Goal: Task Accomplishment & Management: Use online tool/utility

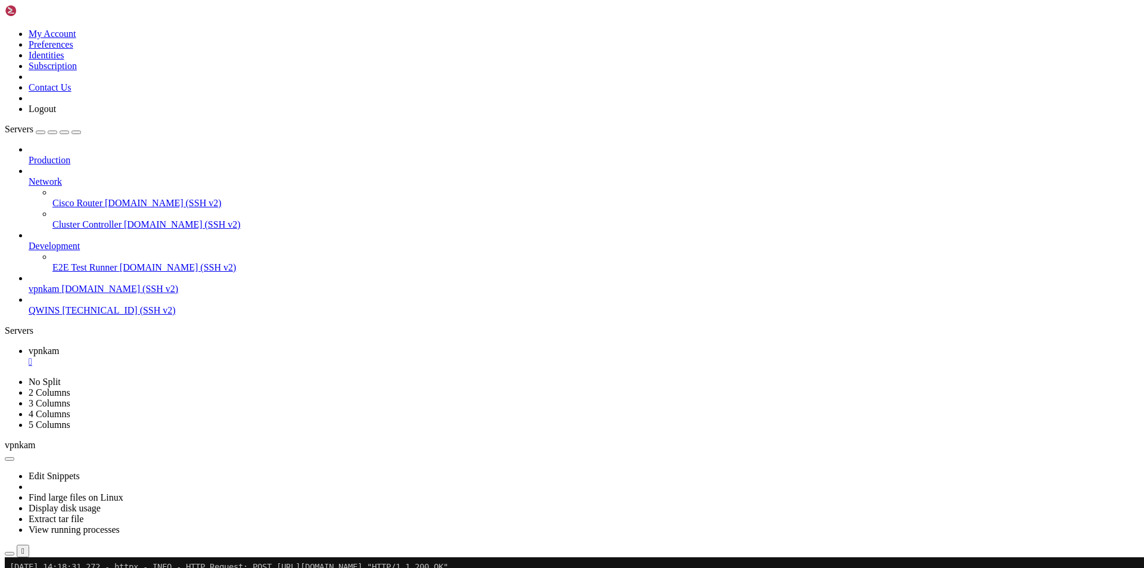
scroll to position [9942, 0]
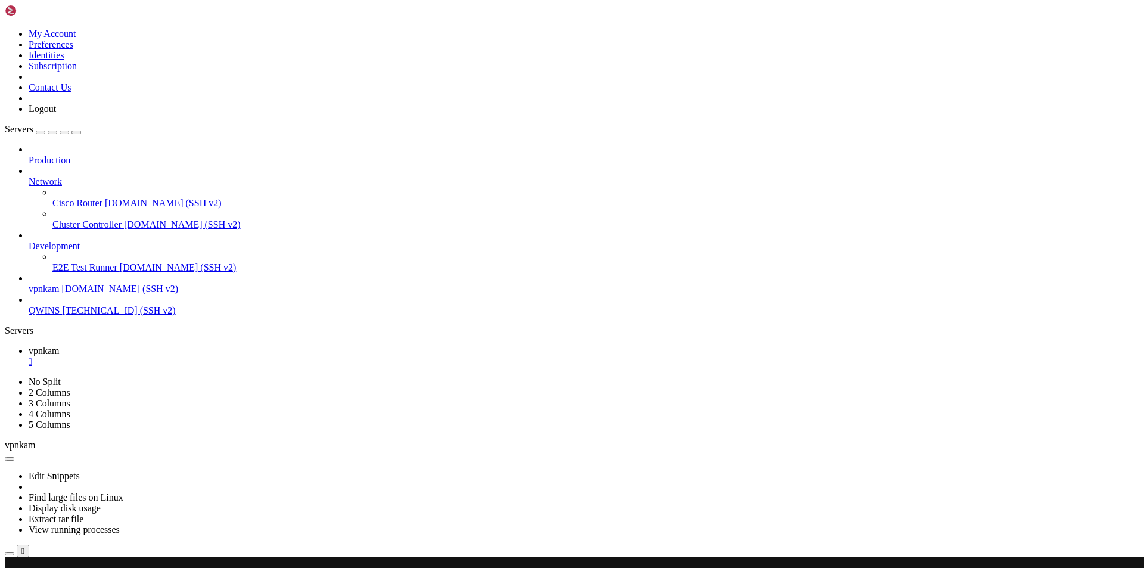
drag, startPoint x: 10, startPoint y: 697, endPoint x: 207, endPoint y: 959, distance: 327.6
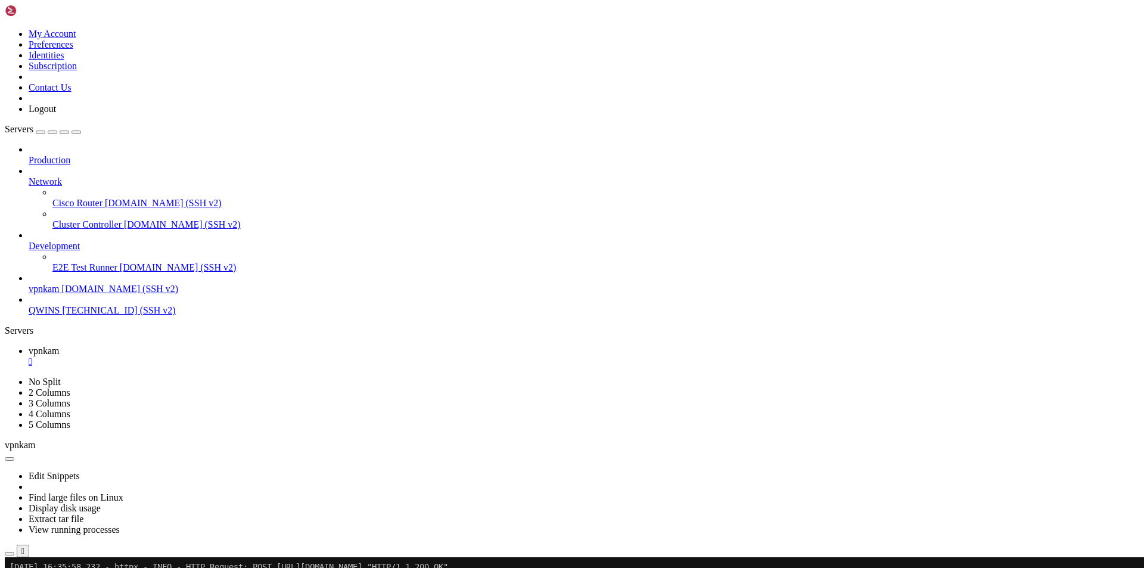
drag, startPoint x: 38, startPoint y: 1040, endPoint x: 73, endPoint y: 1029, distance: 37.1
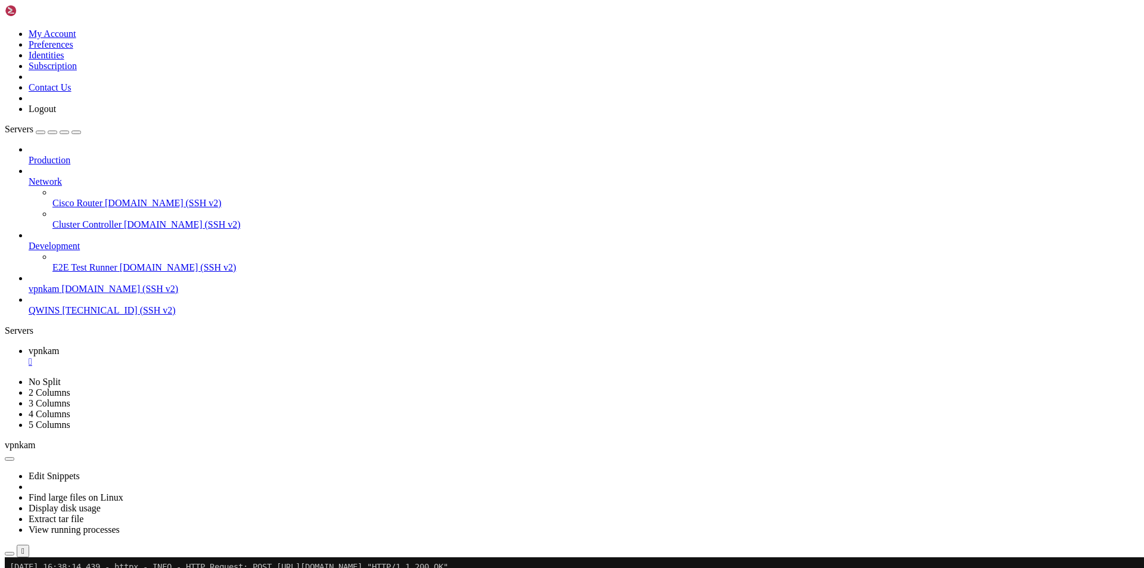
drag, startPoint x: 328, startPoint y: 687, endPoint x: 550, endPoint y: 691, distance: 221.6
drag, startPoint x: 251, startPoint y: 898, endPoint x: 384, endPoint y: 917, distance: 133.6
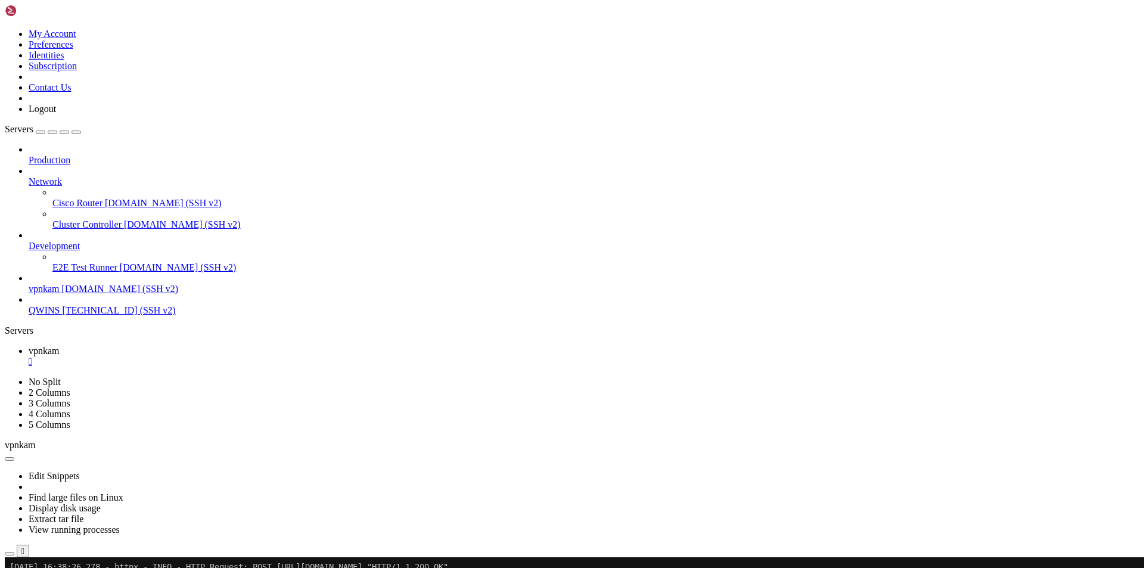
drag, startPoint x: 303, startPoint y: 920, endPoint x: 379, endPoint y: 928, distance: 76.8
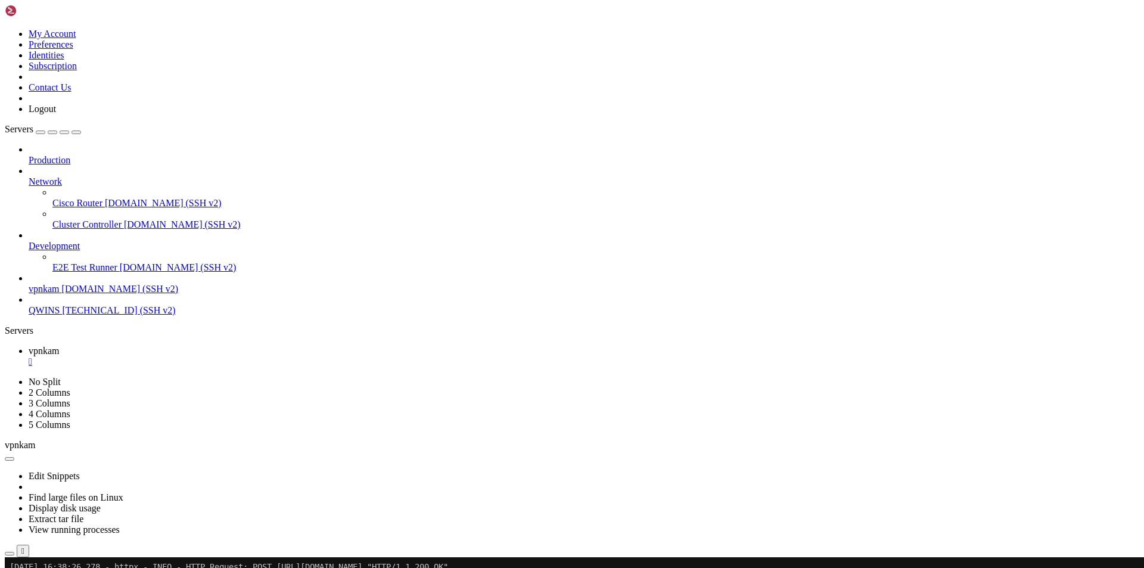
drag, startPoint x: 338, startPoint y: 931, endPoint x: 413, endPoint y: 934, distance: 75.1
drag, startPoint x: 443, startPoint y: 921, endPoint x: 522, endPoint y: 924, distance: 79.3
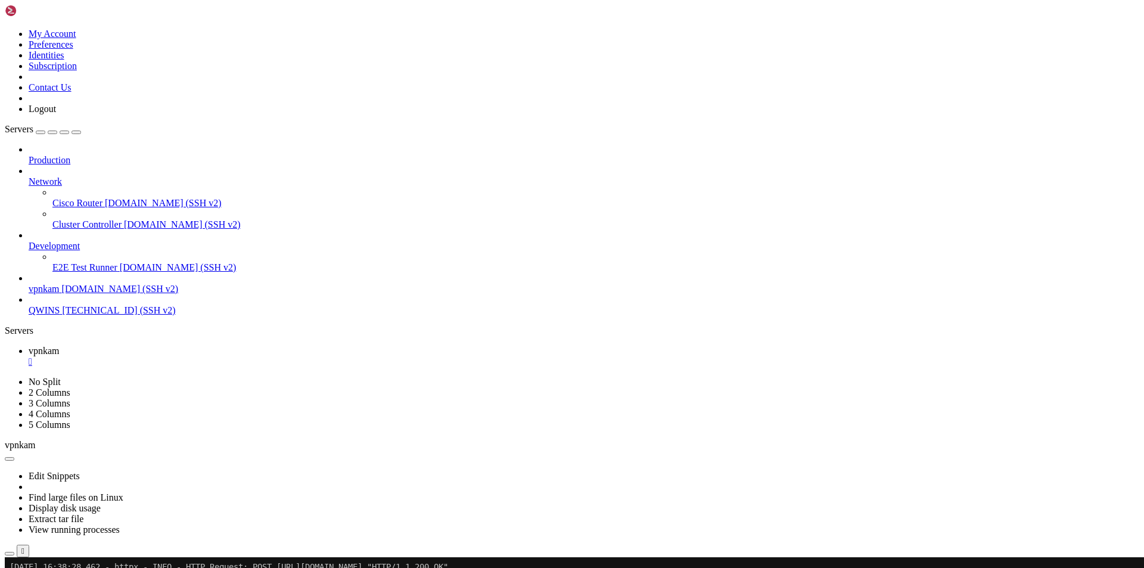
drag, startPoint x: 899, startPoint y: 771, endPoint x: 210, endPoint y: 765, distance: 689.1
drag, startPoint x: 895, startPoint y: 716, endPoint x: 456, endPoint y: 728, distance: 439.1
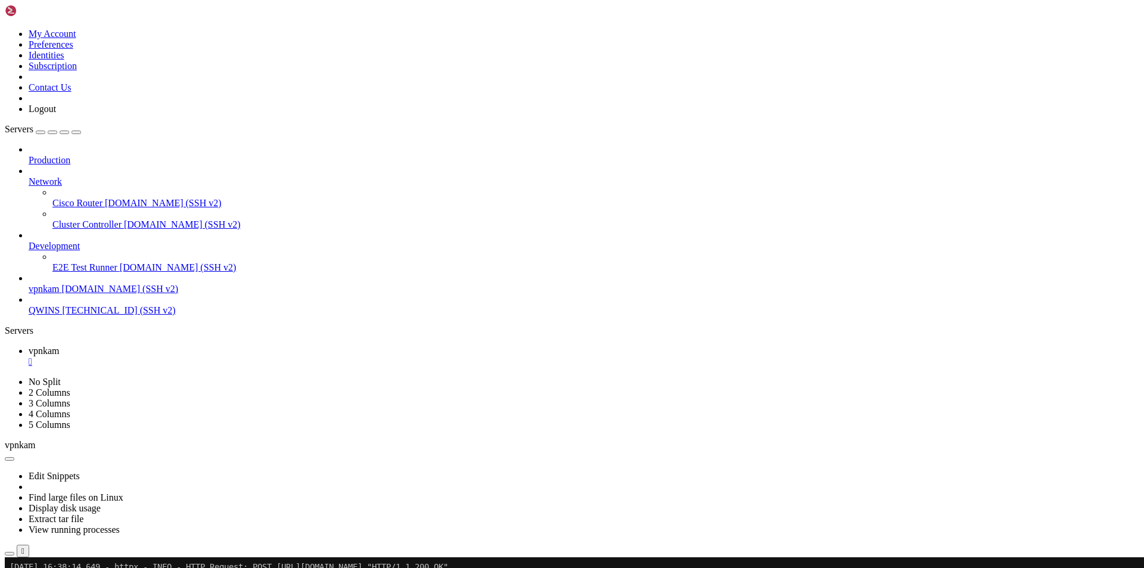
scroll to position [16421, 0]
drag, startPoint x: 8, startPoint y: 606, endPoint x: 222, endPoint y: 649, distance: 217.5
click at [29, 176] on icon at bounding box center [29, 176] width 0 height 0
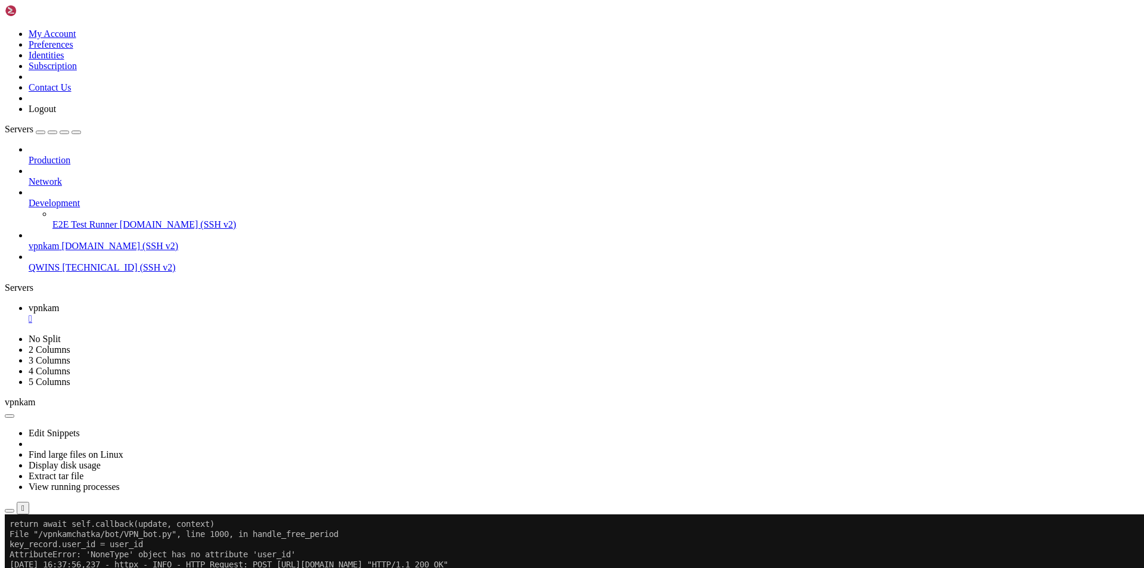
click at [29, 563] on x-row "[DATE] 16:37:56,237 - httpx - INFO - HTTP Request: POST [URL][DOMAIN_NAME] "HTT…" at bounding box center [502, 564] width 984 height 10
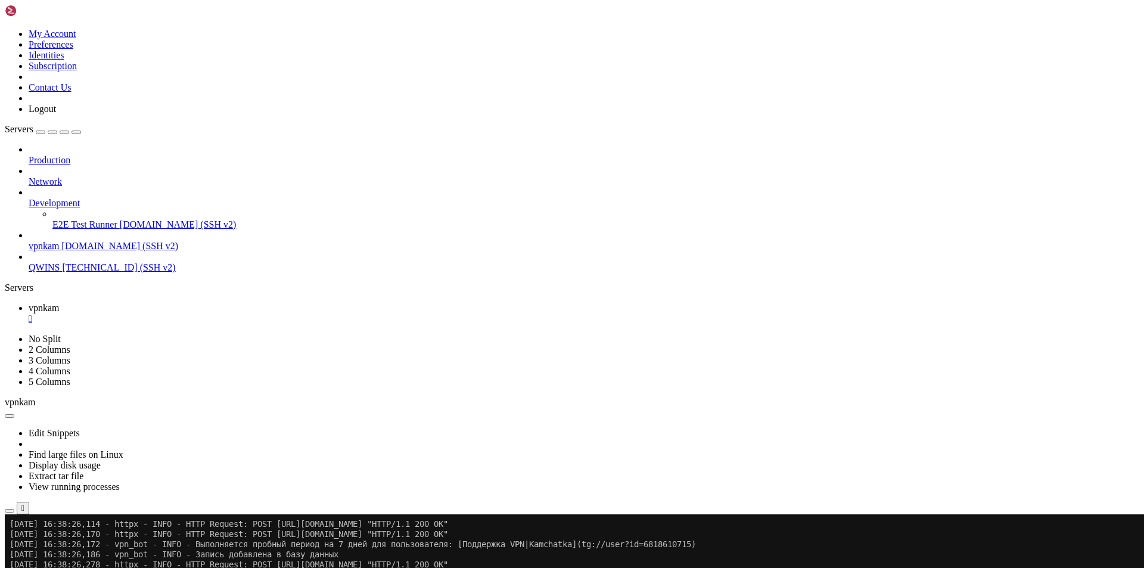
scroll to position [16848, 0]
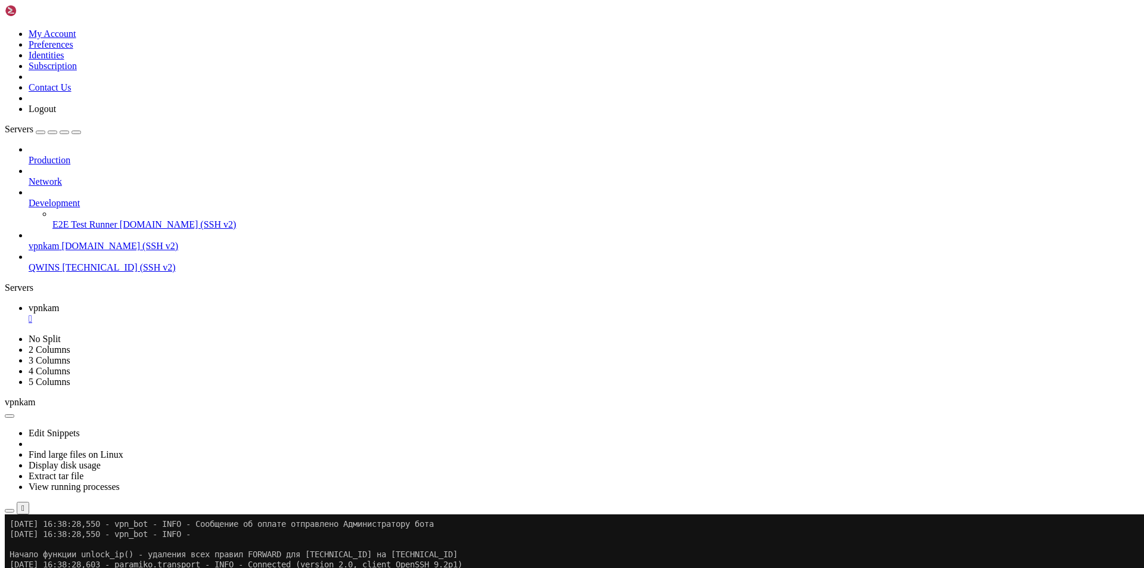
drag, startPoint x: 10, startPoint y: 563, endPoint x: 824, endPoint y: 909, distance: 884.4
copy div "3542-38-64 10:53:38,549 - lorem - IPSU - DOLO Sitamet: CONS adipi://eli.seddoei…"
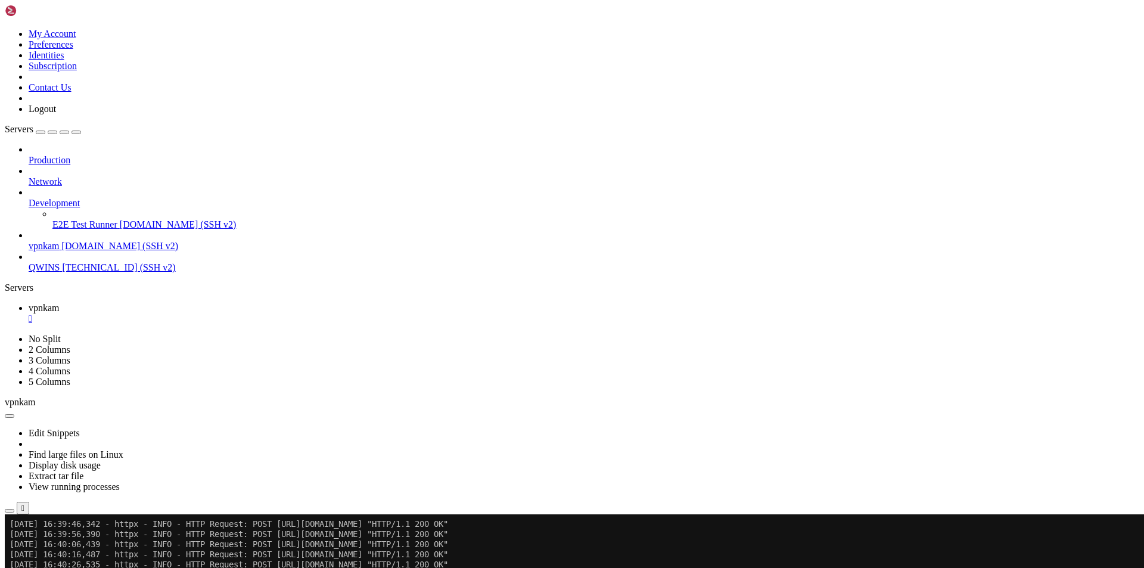
scroll to position [17263, 0]
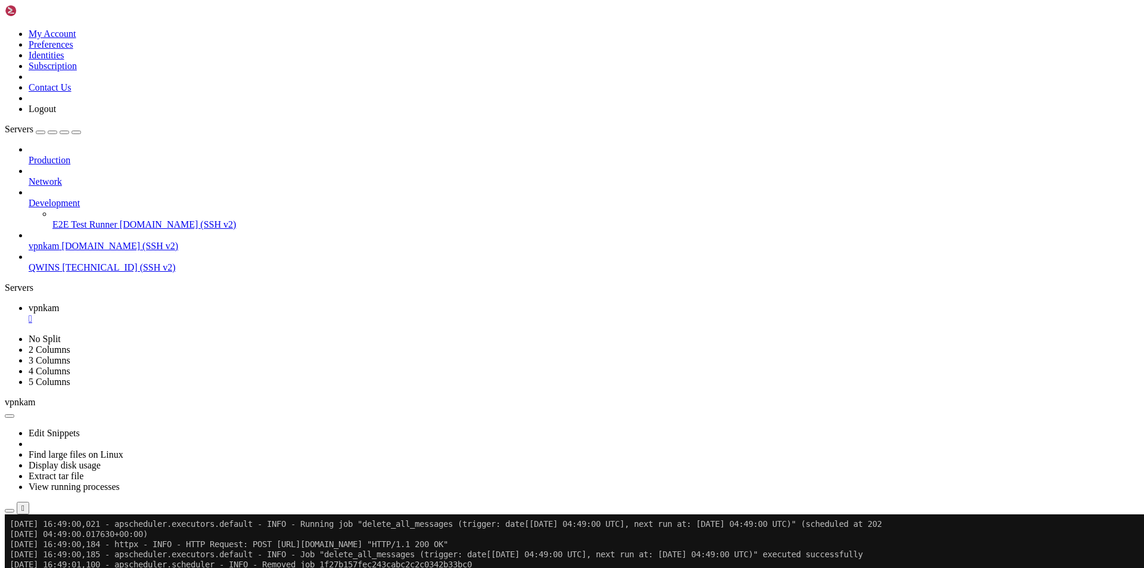
scroll to position [18842, 0]
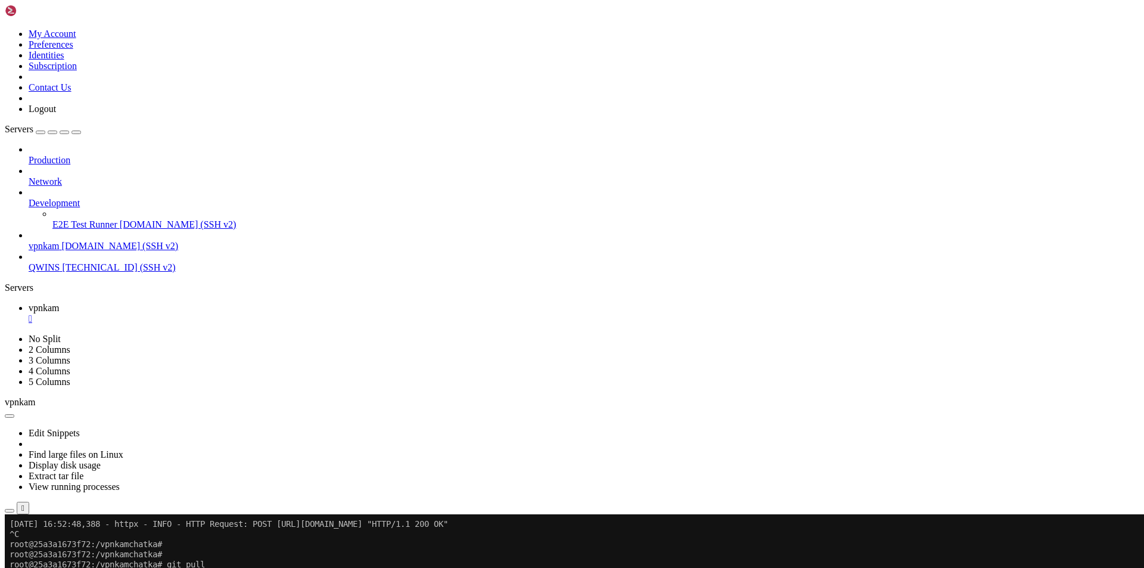
scroll to position [19328, 0]
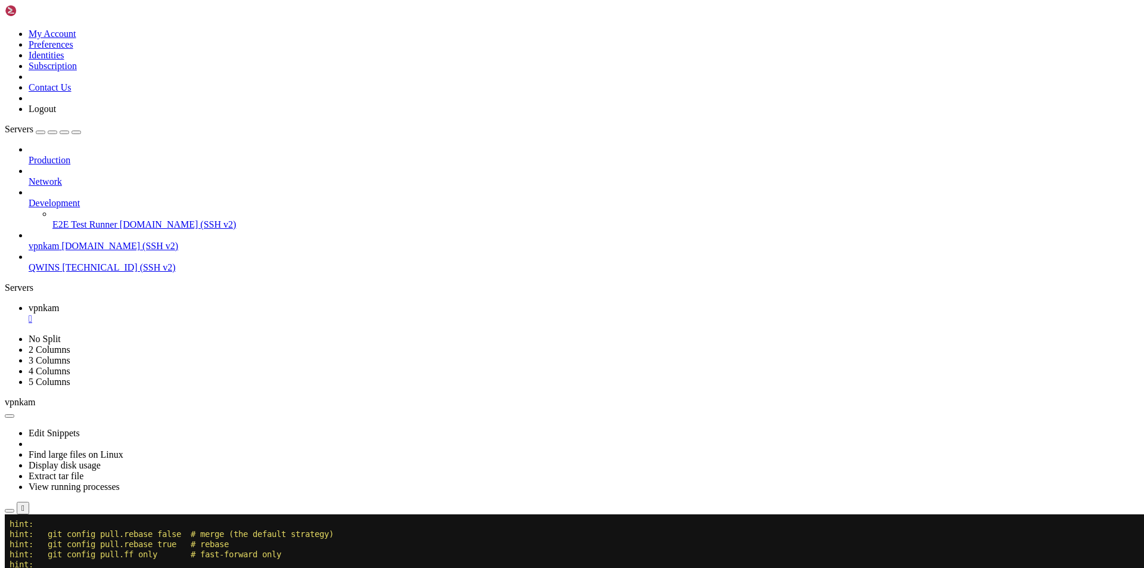
scroll to position [19844, 0]
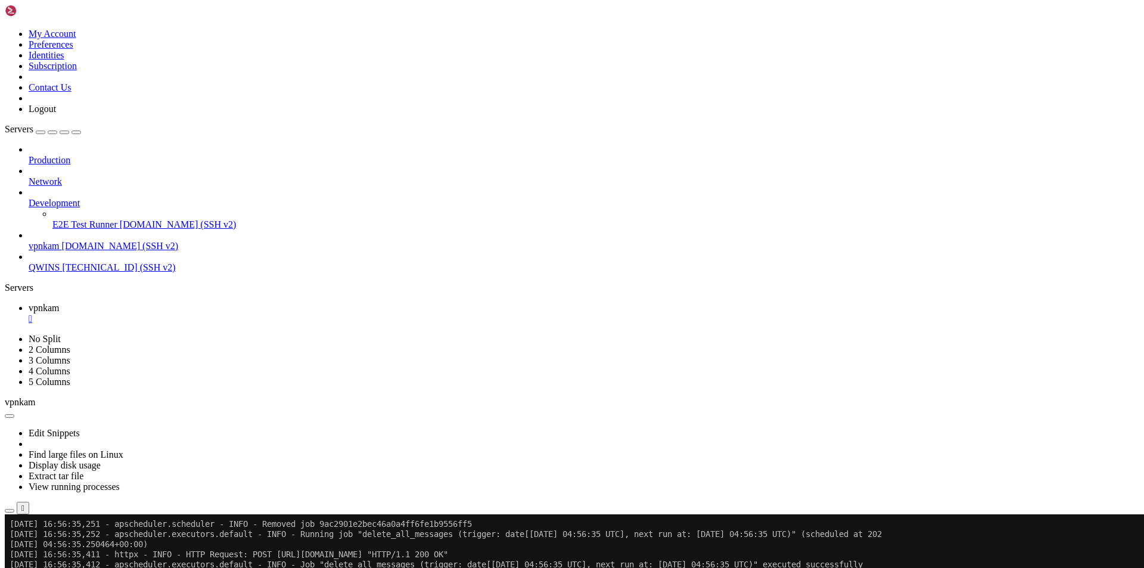
scroll to position [21383, 0]
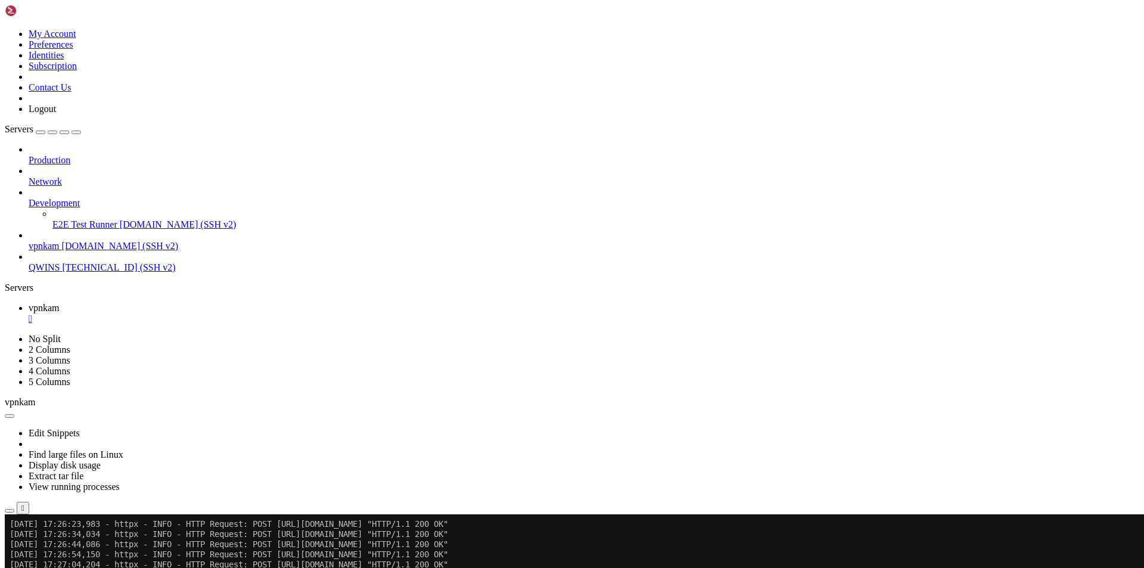
scroll to position [23530, 0]
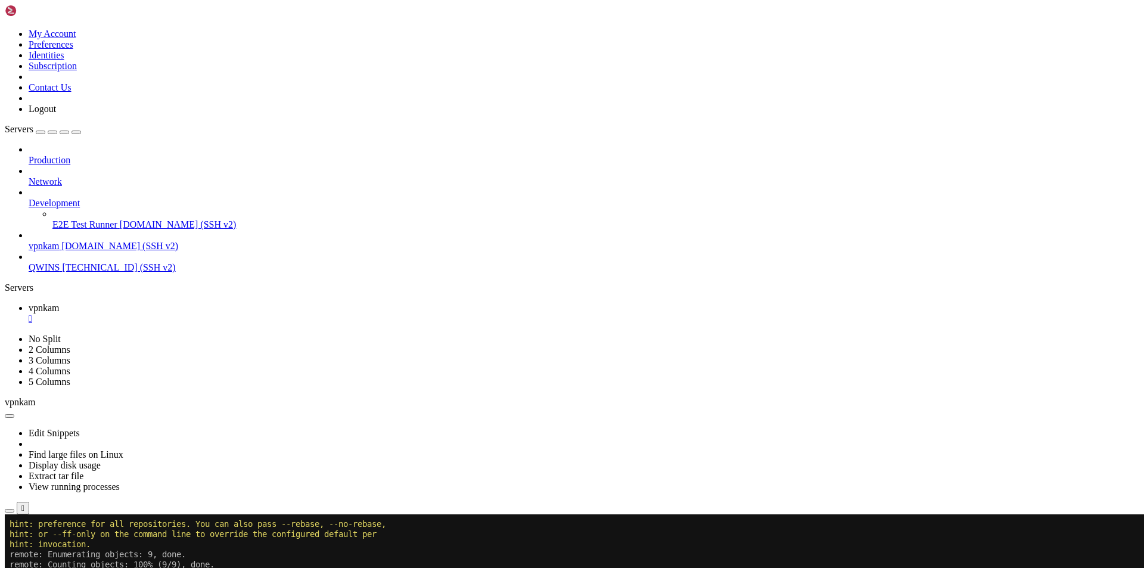
scroll to position [24522, 0]
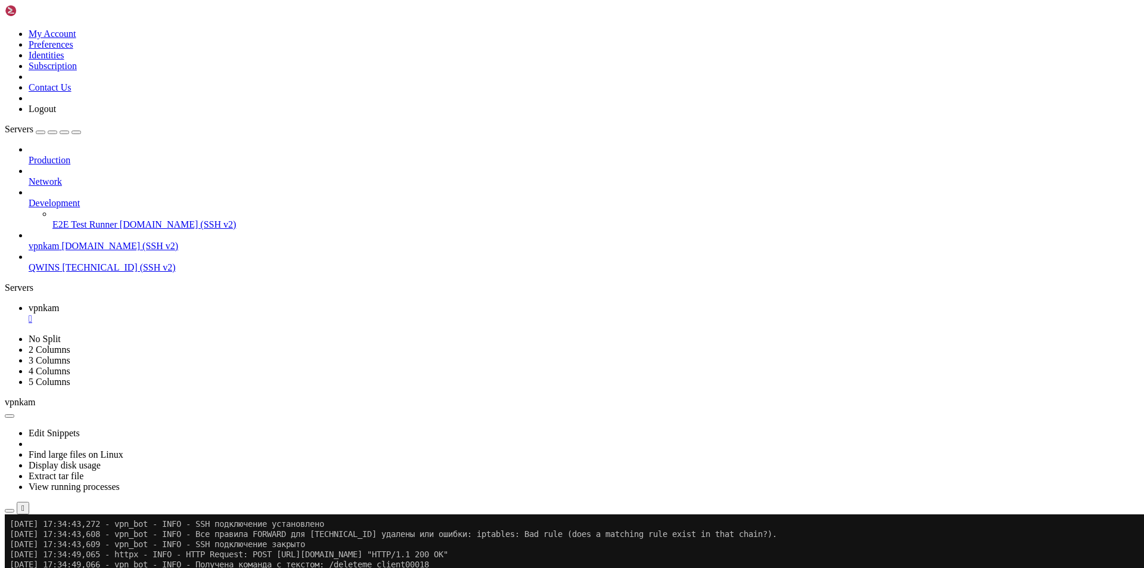
drag, startPoint x: 889, startPoint y: 817, endPoint x: 837, endPoint y: 821, distance: 52.0
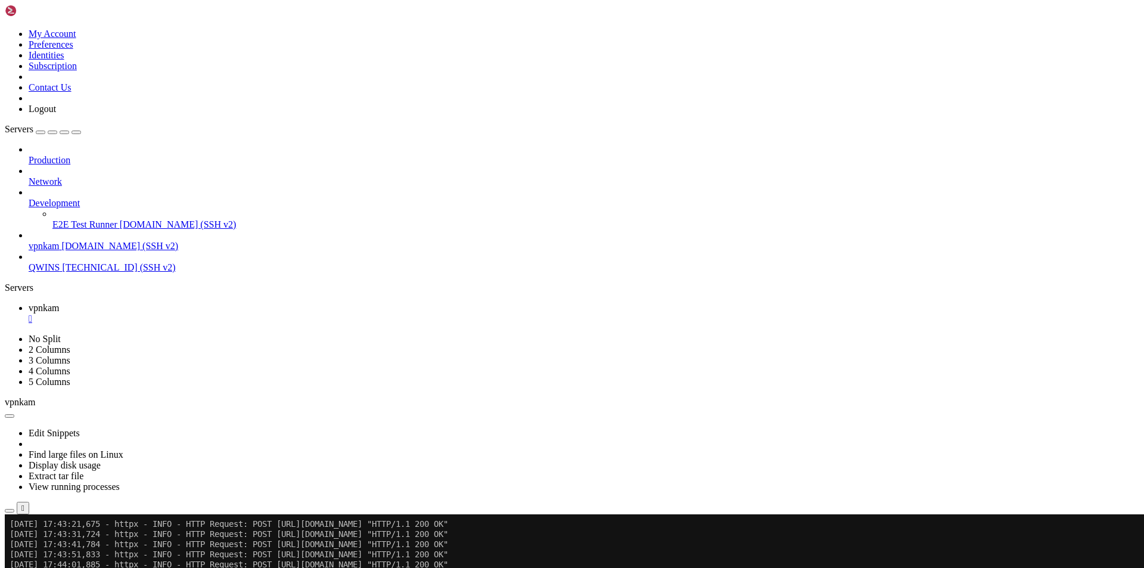
scroll to position [25504, 0]
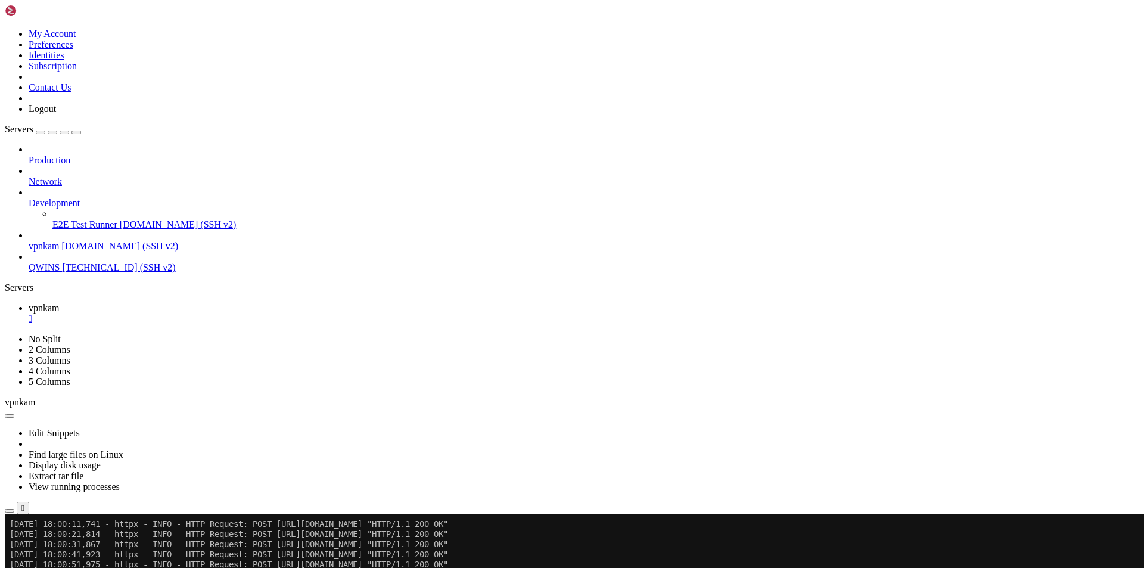
click at [10, 514] on div at bounding box center [7, 514] width 5 height 0
drag, startPoint x: 333, startPoint y: 1055, endPoint x: 184, endPoint y: 999, distance: 159.3
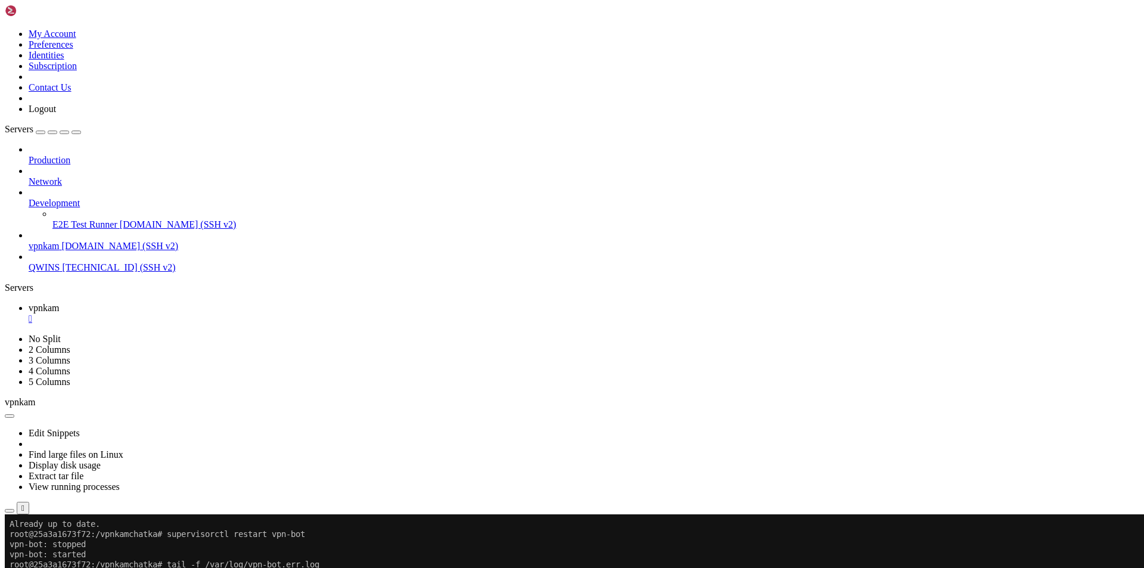
scroll to position [27549, 0]
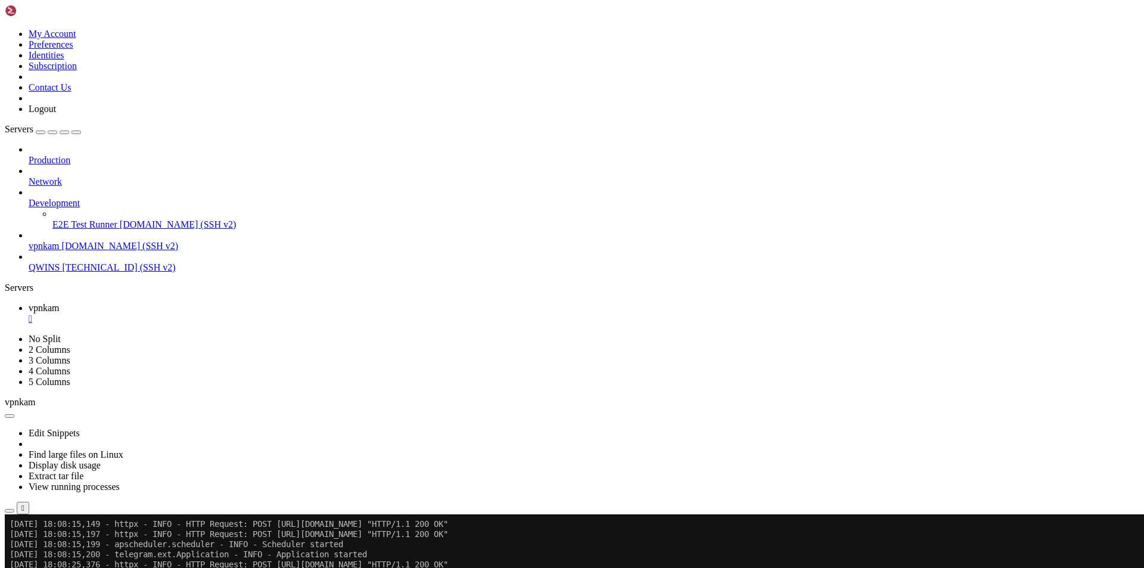
scroll to position [27661, 0]
drag, startPoint x: 294, startPoint y: 800, endPoint x: 445, endPoint y: 798, distance: 150.7
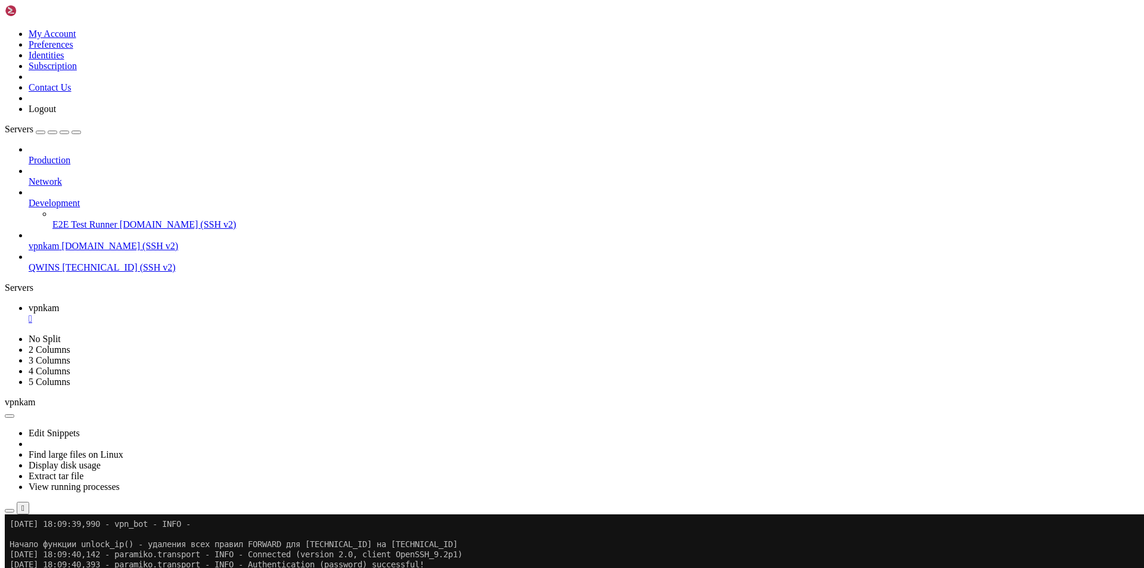
scroll to position [27823, 0]
drag, startPoint x: 261, startPoint y: 877, endPoint x: 448, endPoint y: 886, distance: 187.3
drag, startPoint x: 473, startPoint y: 887, endPoint x: 153, endPoint y: 926, distance: 322.7
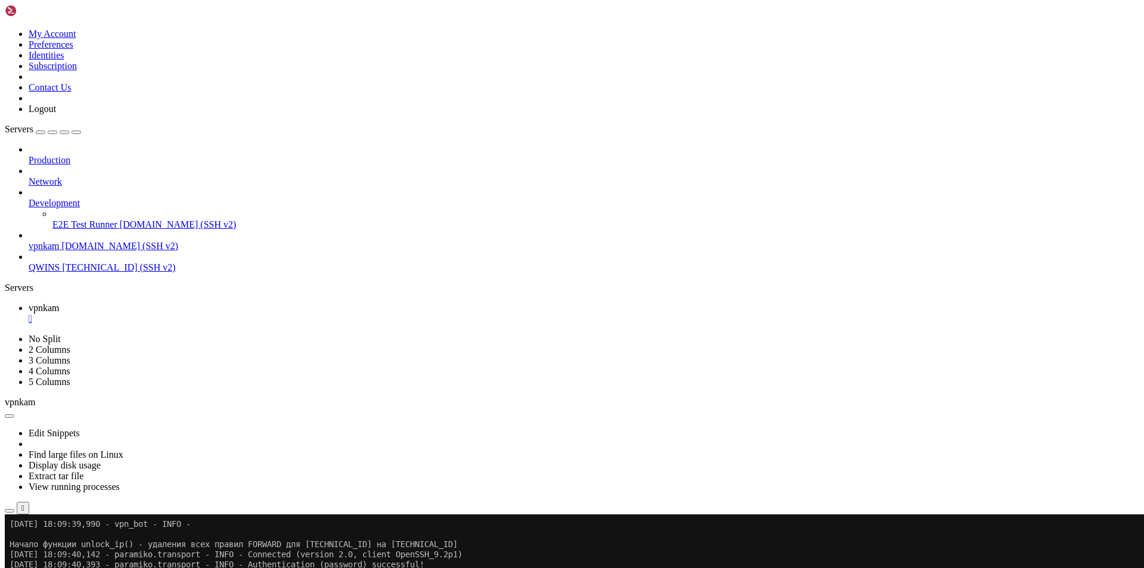
drag, startPoint x: 494, startPoint y: 882, endPoint x: 234, endPoint y: 881, distance: 259.7
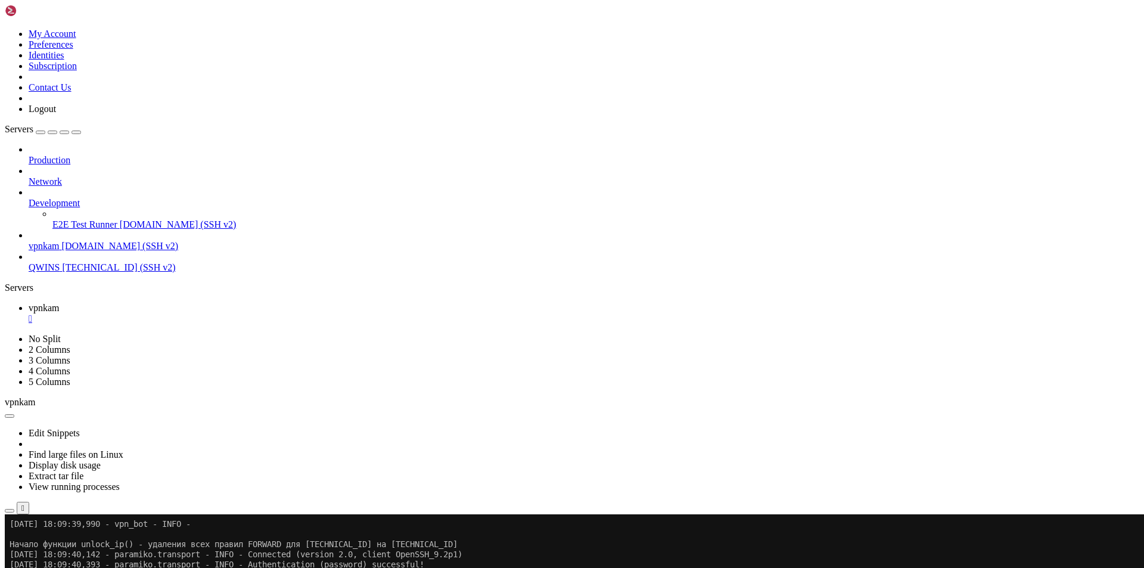
drag, startPoint x: 441, startPoint y: 893, endPoint x: 10, endPoint y: 871, distance: 432.4
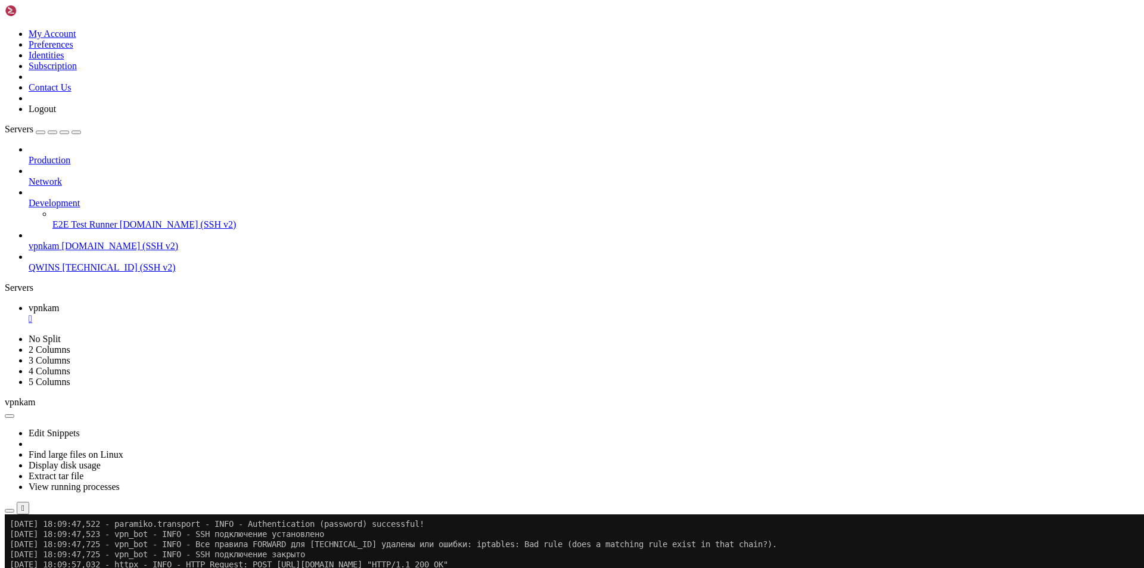
scroll to position [27984, 0]
